Goal: Task Accomplishment & Management: Complete application form

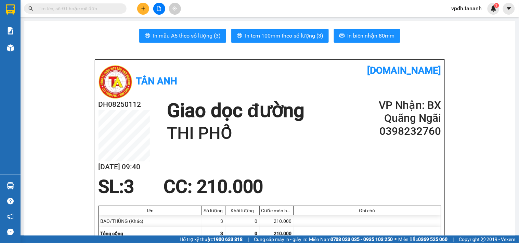
scroll to position [190, 0]
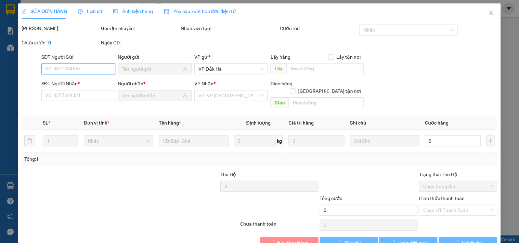
type input "0359609967"
type input "0398232760"
type input "THI PHỔ"
type input "210.000"
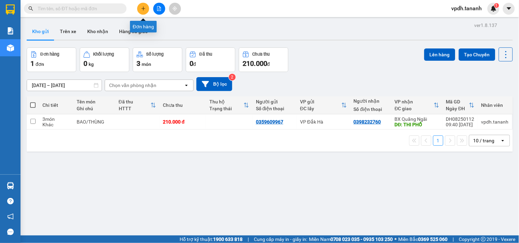
click at [143, 4] on button at bounding box center [143, 9] width 12 height 12
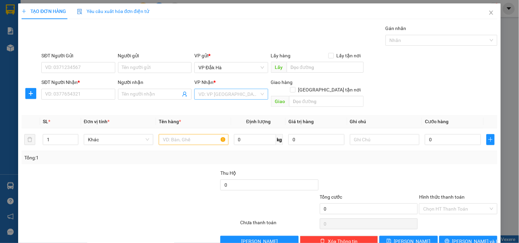
click at [237, 94] on input "search" at bounding box center [228, 94] width 61 height 10
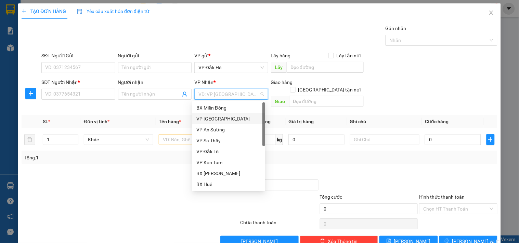
click at [224, 119] on div "VP [GEOGRAPHIC_DATA]" at bounding box center [228, 119] width 65 height 8
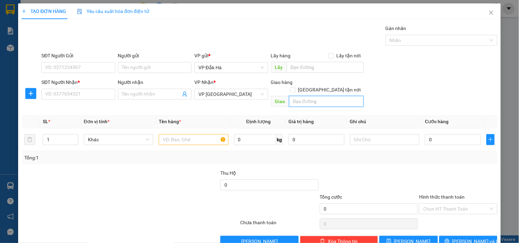
click at [314, 96] on input "text" at bounding box center [326, 101] width 75 height 11
click at [410, 88] on div "SĐT Người Nhận * VD: 0377654321 Người nhận Tên người nhận VP Nhận * VP [GEOGRAP…" at bounding box center [269, 94] width 458 height 31
click at [180, 135] on input "text" at bounding box center [193, 139] width 69 height 11
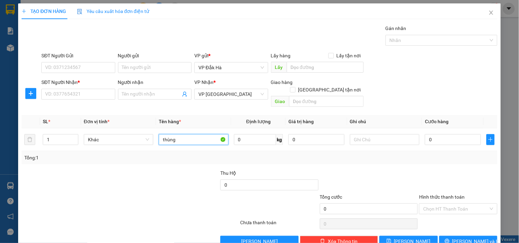
type input "thùng"
click at [379, 77] on form "SĐT Người Gửi VD: 0371234567 Người gửi Tên người gửi VP gửi * VP Đắk Hà Lấy hàn…" at bounding box center [260, 81] width 476 height 58
drag, startPoint x: 187, startPoint y: 137, endPoint x: 148, endPoint y: 133, distance: 39.1
click at [148, 133] on tr "1 Khác thùng 0 kg 0 0" at bounding box center [260, 140] width 476 height 23
type input "THÙNG GIẤY"
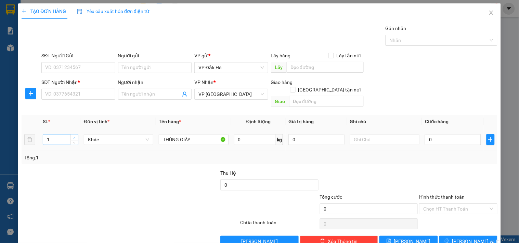
click at [72, 136] on span "up" at bounding box center [74, 138] width 4 height 4
type input "2"
click at [79, 66] on input "SĐT Người Gửi" at bounding box center [78, 67] width 74 height 11
type input "0978721787"
click at [84, 92] on input "SĐT Người Nhận *" at bounding box center [78, 94] width 74 height 11
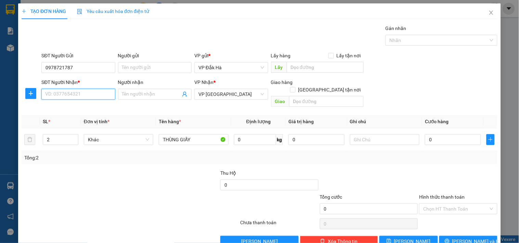
type input "0"
type input "0366567577"
click at [443, 134] on input "0" at bounding box center [453, 139] width 56 height 11
type input "9"
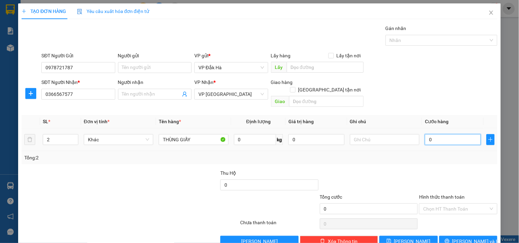
type input "9"
type input "90"
click at [429, 170] on div at bounding box center [457, 182] width 79 height 24
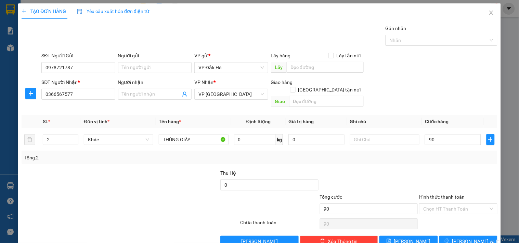
type input "90.000"
click at [438, 204] on input "Hình thức thanh toán" at bounding box center [455, 209] width 65 height 10
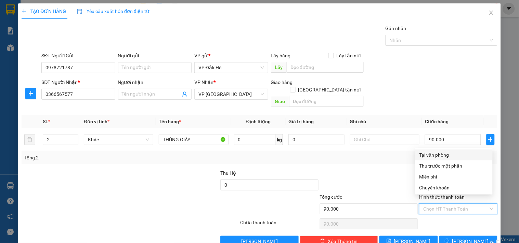
click at [428, 156] on div "Tại văn phòng" at bounding box center [453, 155] width 69 height 8
type input "0"
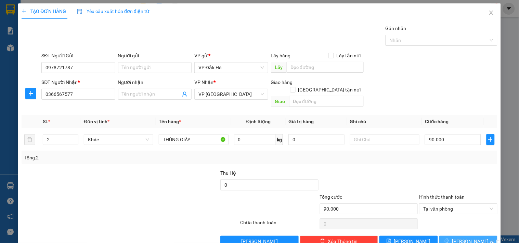
click at [461, 238] on span "[PERSON_NAME] và In" at bounding box center [476, 242] width 48 height 8
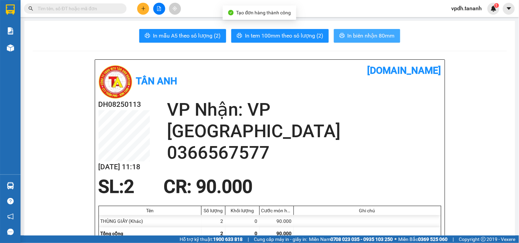
click at [370, 36] on span "In biên nhận 80mm" at bounding box center [370, 35] width 47 height 9
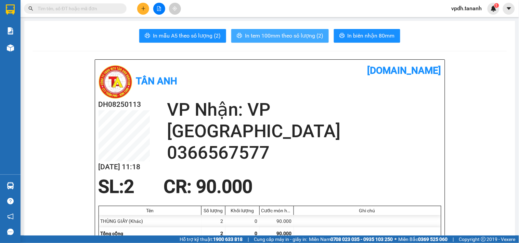
click at [289, 33] on span "In tem 100mm theo số lượng (2)" at bounding box center [284, 35] width 78 height 9
click at [142, 12] on button at bounding box center [143, 9] width 12 height 12
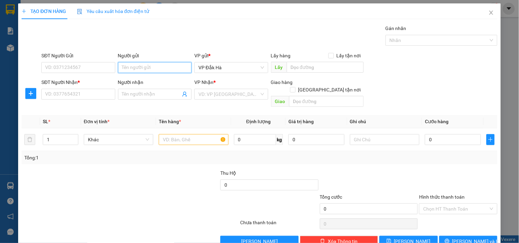
click at [139, 67] on input "Người gửi" at bounding box center [155, 67] width 74 height 11
type input "CÔ XINH"
click at [151, 78] on div "CÔ XINH - 0914197383" at bounding box center [153, 82] width 65 height 8
type input "0914197383"
type input "CÔ XINH"
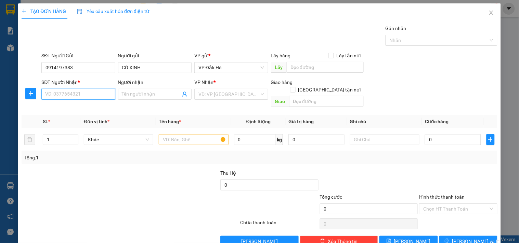
click at [84, 91] on input "SĐT Người Nhận *" at bounding box center [78, 94] width 74 height 11
type input "0329618745"
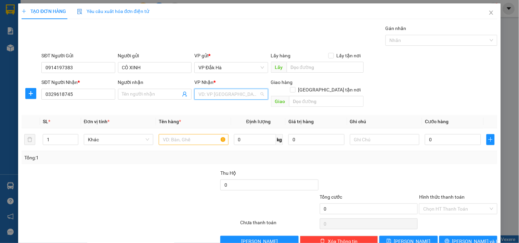
click at [226, 95] on input "search" at bounding box center [228, 94] width 61 height 10
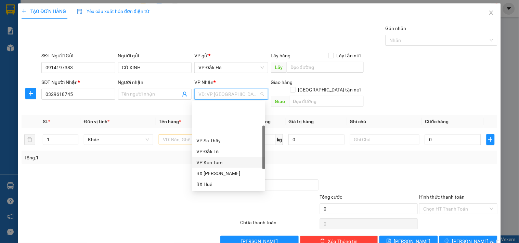
scroll to position [38, 0]
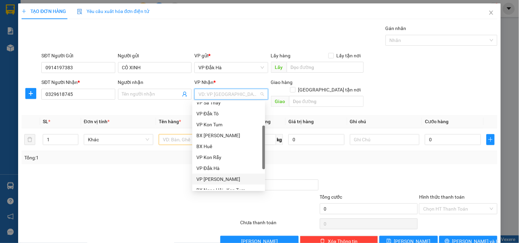
click at [221, 177] on div "VP [PERSON_NAME]" at bounding box center [228, 180] width 65 height 8
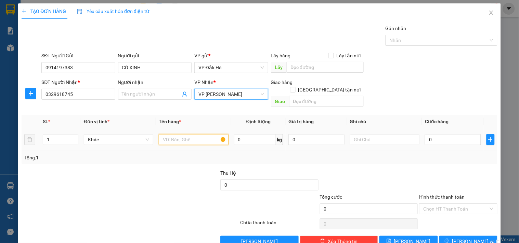
click at [202, 134] on input "text" at bounding box center [193, 139] width 69 height 11
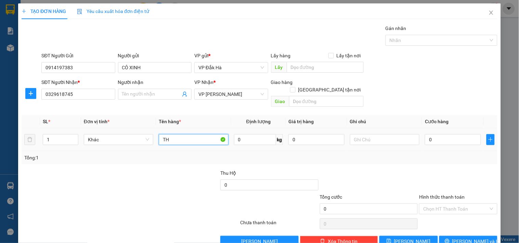
type input "T"
type input "TG"
click at [460, 134] on input "0" at bounding box center [453, 139] width 56 height 11
type input "5"
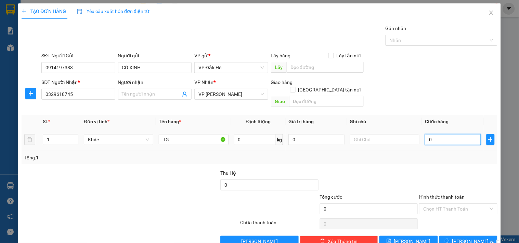
type input "5"
type input "50"
type input "50.000"
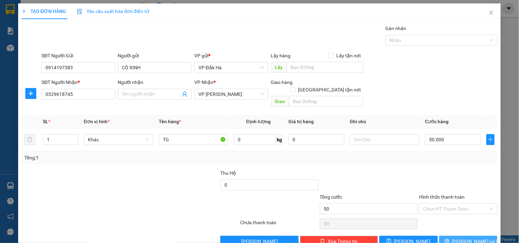
type input "50.000"
click at [483, 236] on button "[PERSON_NAME] và In" at bounding box center [468, 241] width 58 height 11
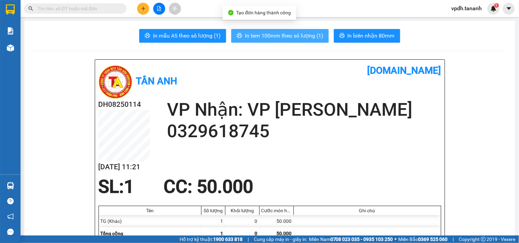
click at [296, 36] on span "In tem 100mm theo số lượng (1)" at bounding box center [284, 35] width 78 height 9
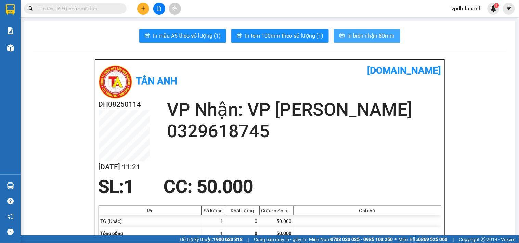
click at [372, 33] on span "In biên nhận 80mm" at bounding box center [370, 35] width 47 height 9
